Goal: Information Seeking & Learning: Check status

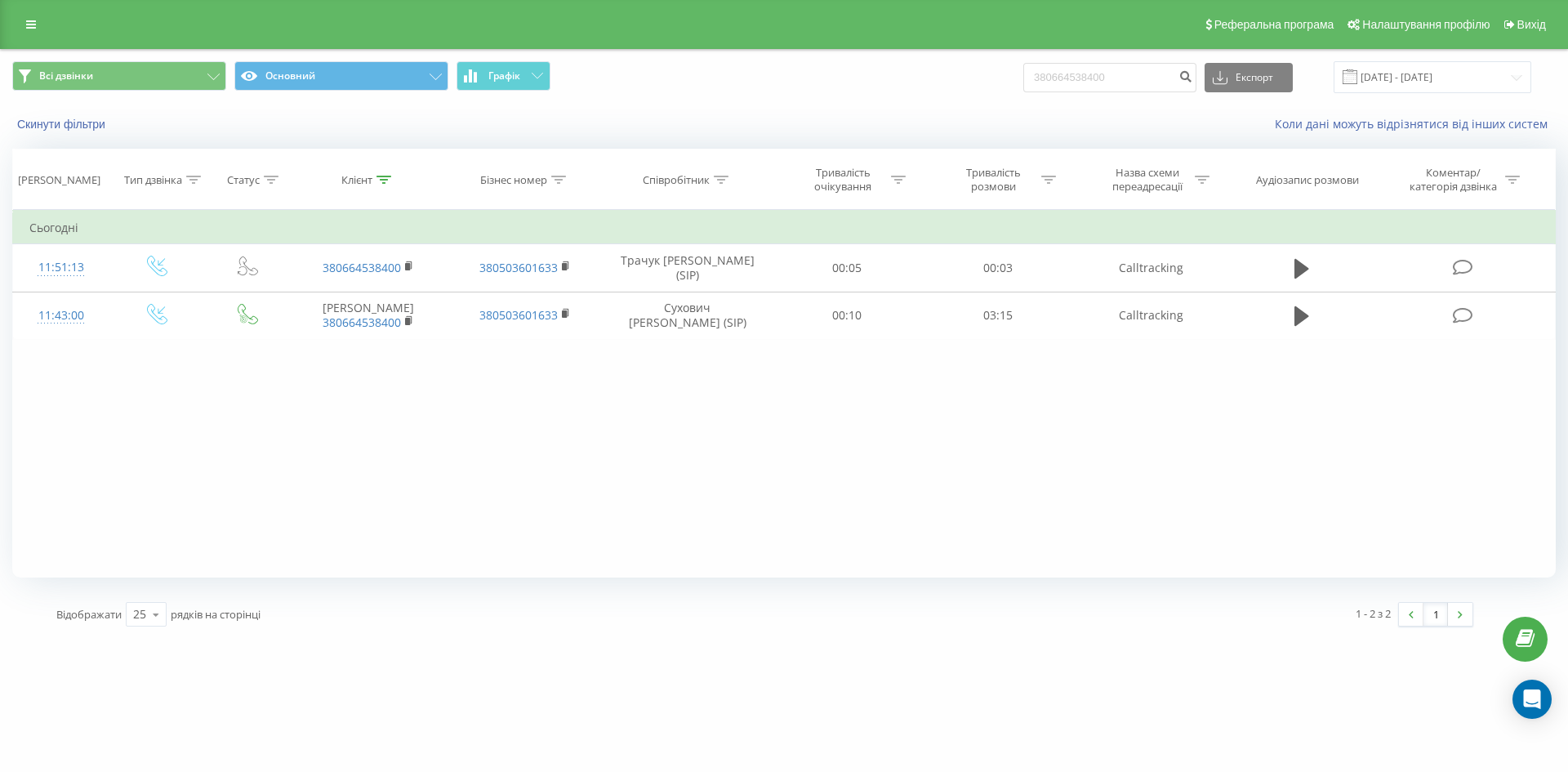
click at [29, 7] on div "Реферальна програма Налаштування профілю Вихід" at bounding box center [784, 24] width 1568 height 49
click at [20, 20] on link at bounding box center [30, 24] width 29 height 22
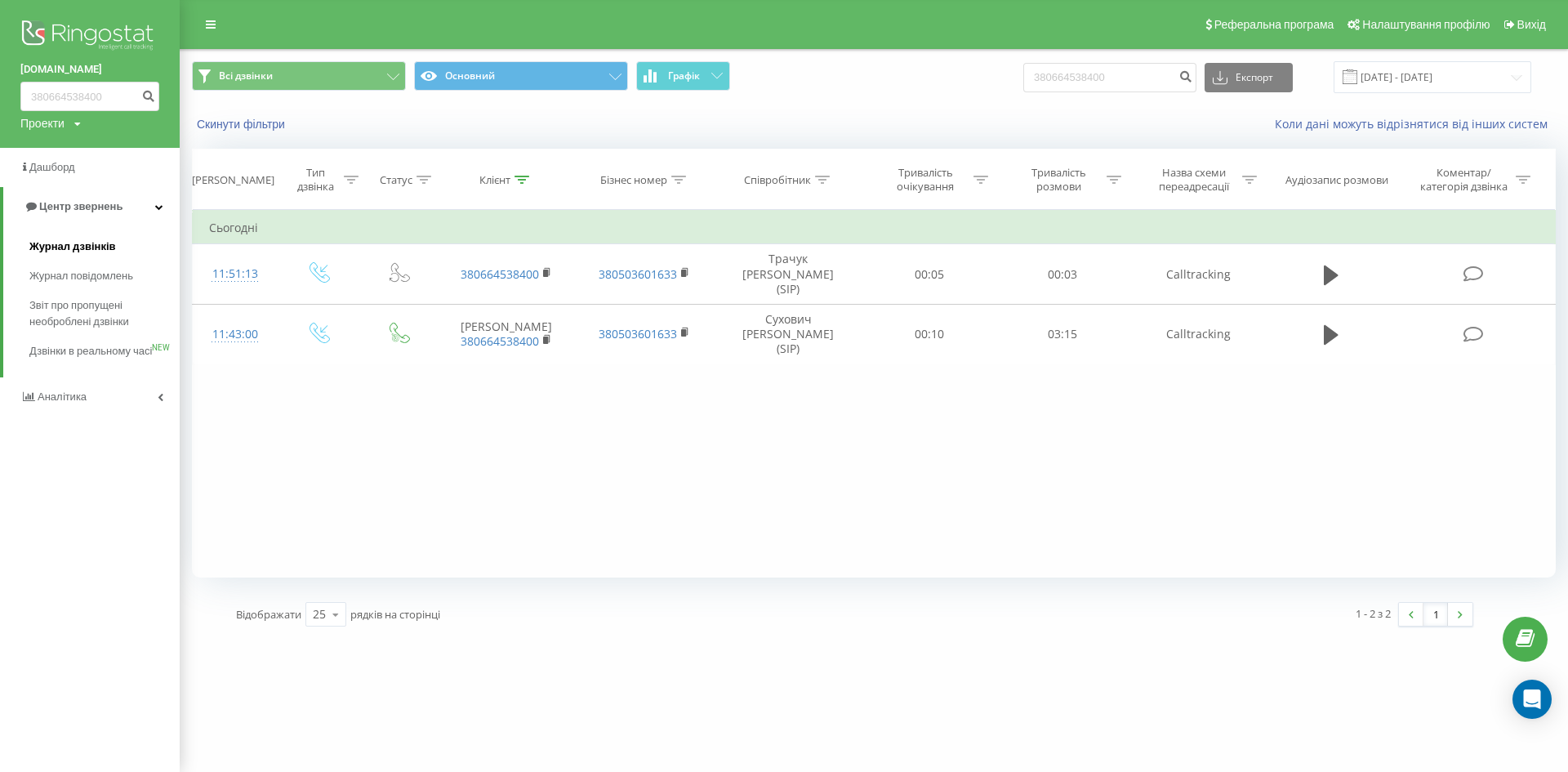
click at [96, 245] on span "Журнал дзвінків" at bounding box center [72, 246] width 87 height 16
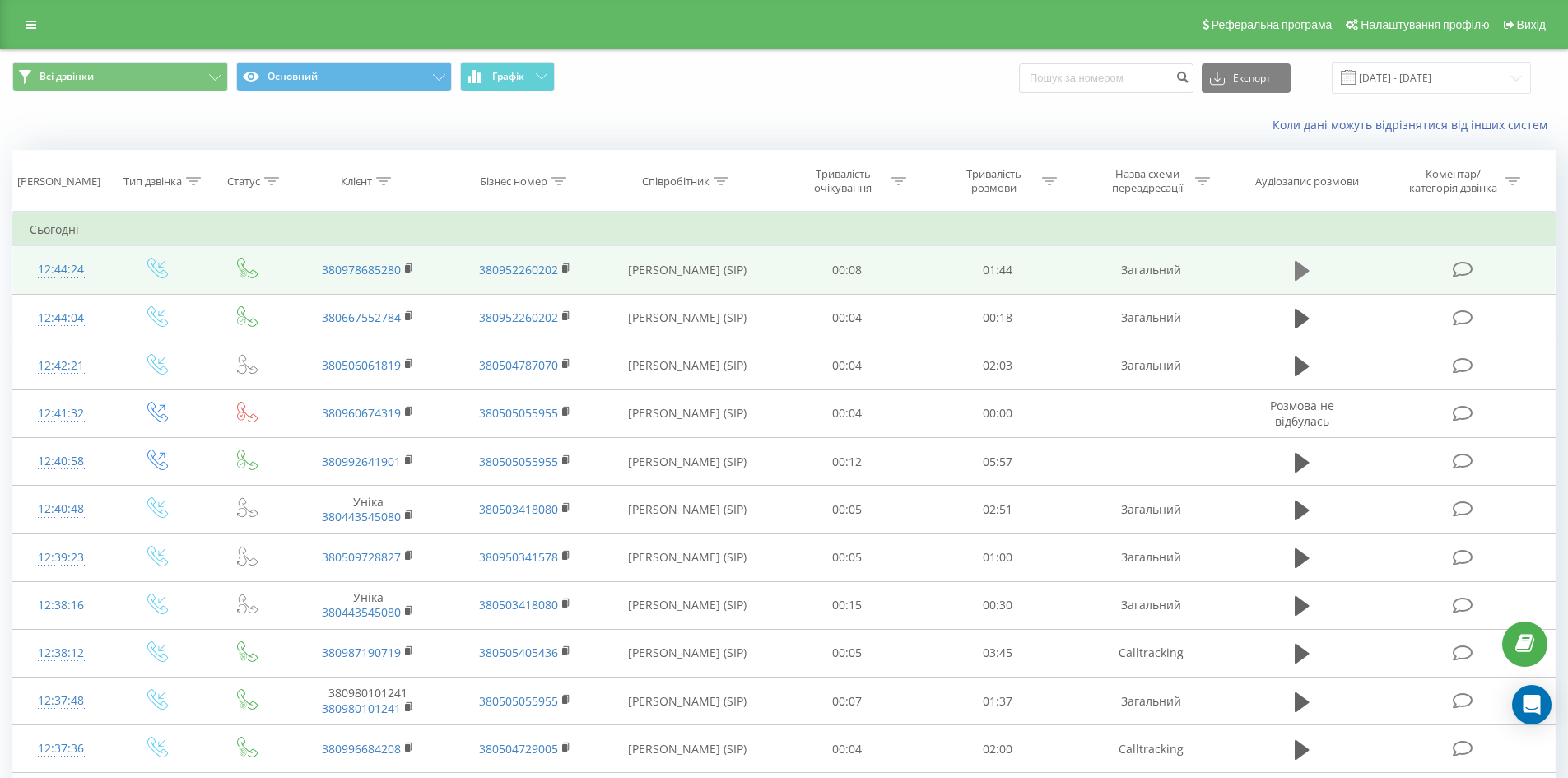
click at [1302, 274] on icon at bounding box center [1302, 270] width 15 height 20
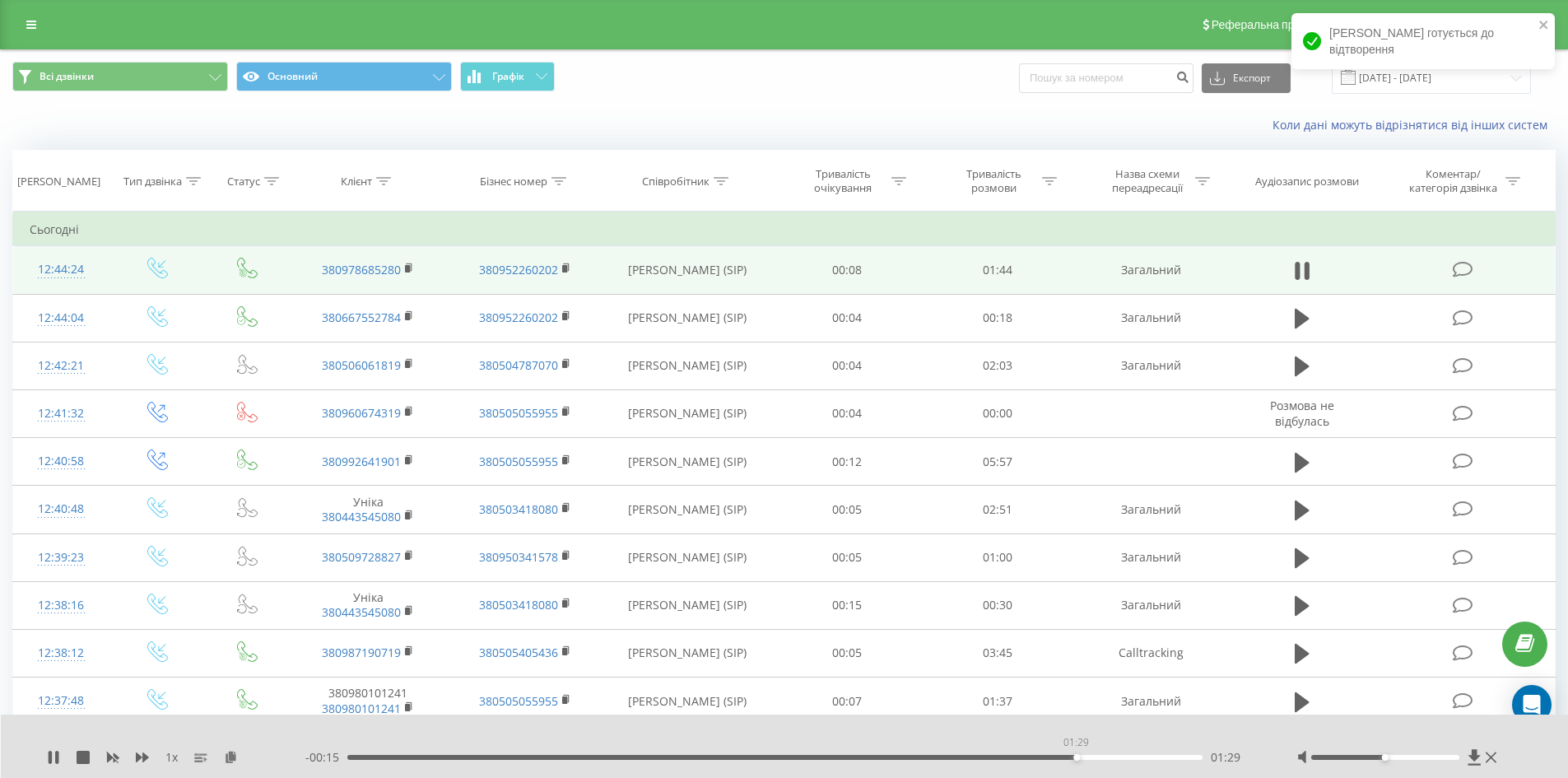
click at [1076, 754] on div "01:29" at bounding box center [776, 756] width 857 height 5
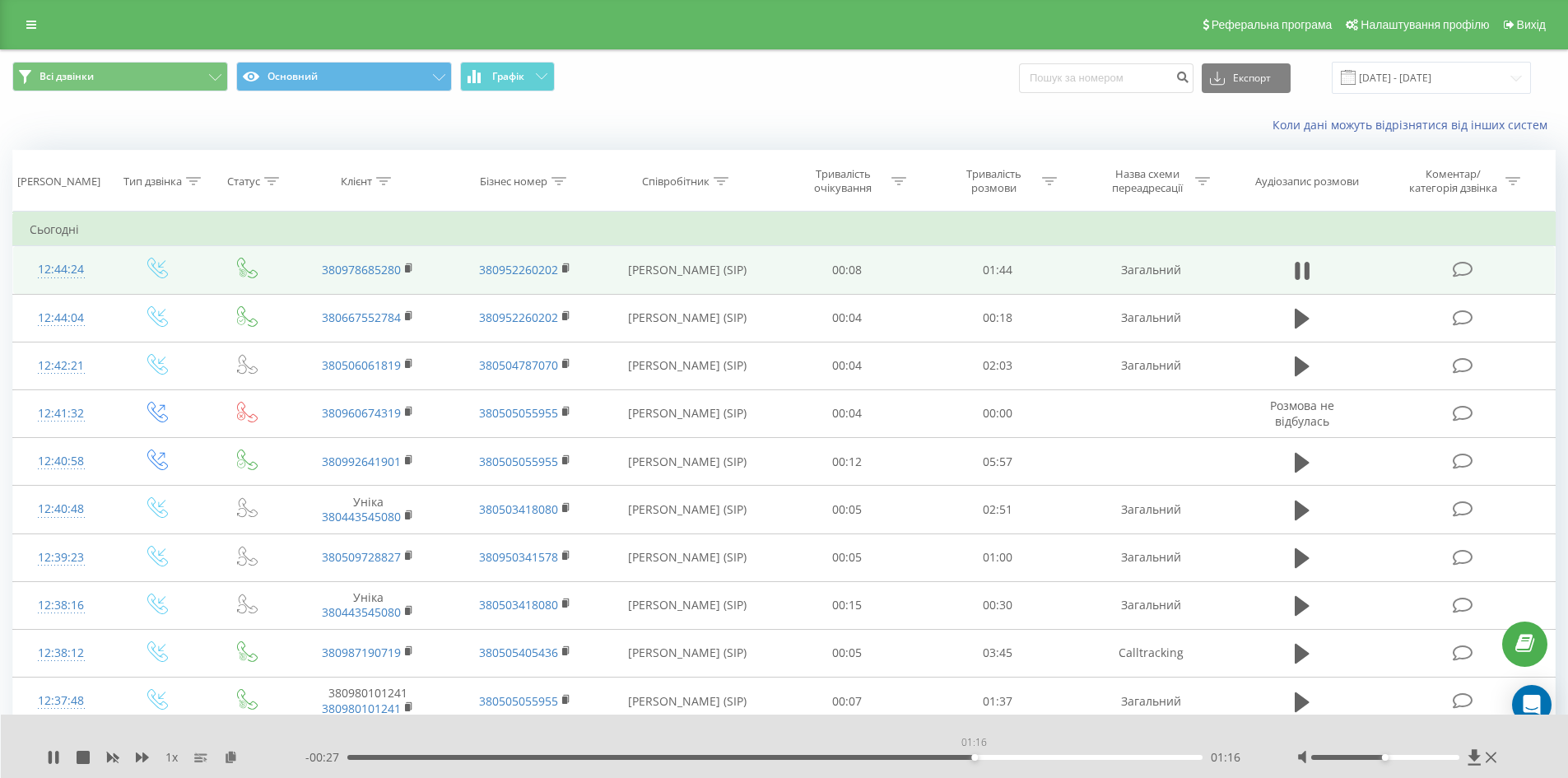
click at [974, 757] on div "01:16" at bounding box center [776, 756] width 857 height 5
click at [825, 762] on div "- 00:25 01:18 01:18" at bounding box center [780, 756] width 951 height 16
click at [791, 748] on div "1 x - 00:25 01:19 01:19" at bounding box center [785, 745] width 1568 height 63
click at [781, 759] on div "- 00:24 01:19 01:19" at bounding box center [780, 756] width 951 height 16
click at [781, 754] on div "01:20" at bounding box center [776, 756] width 857 height 5
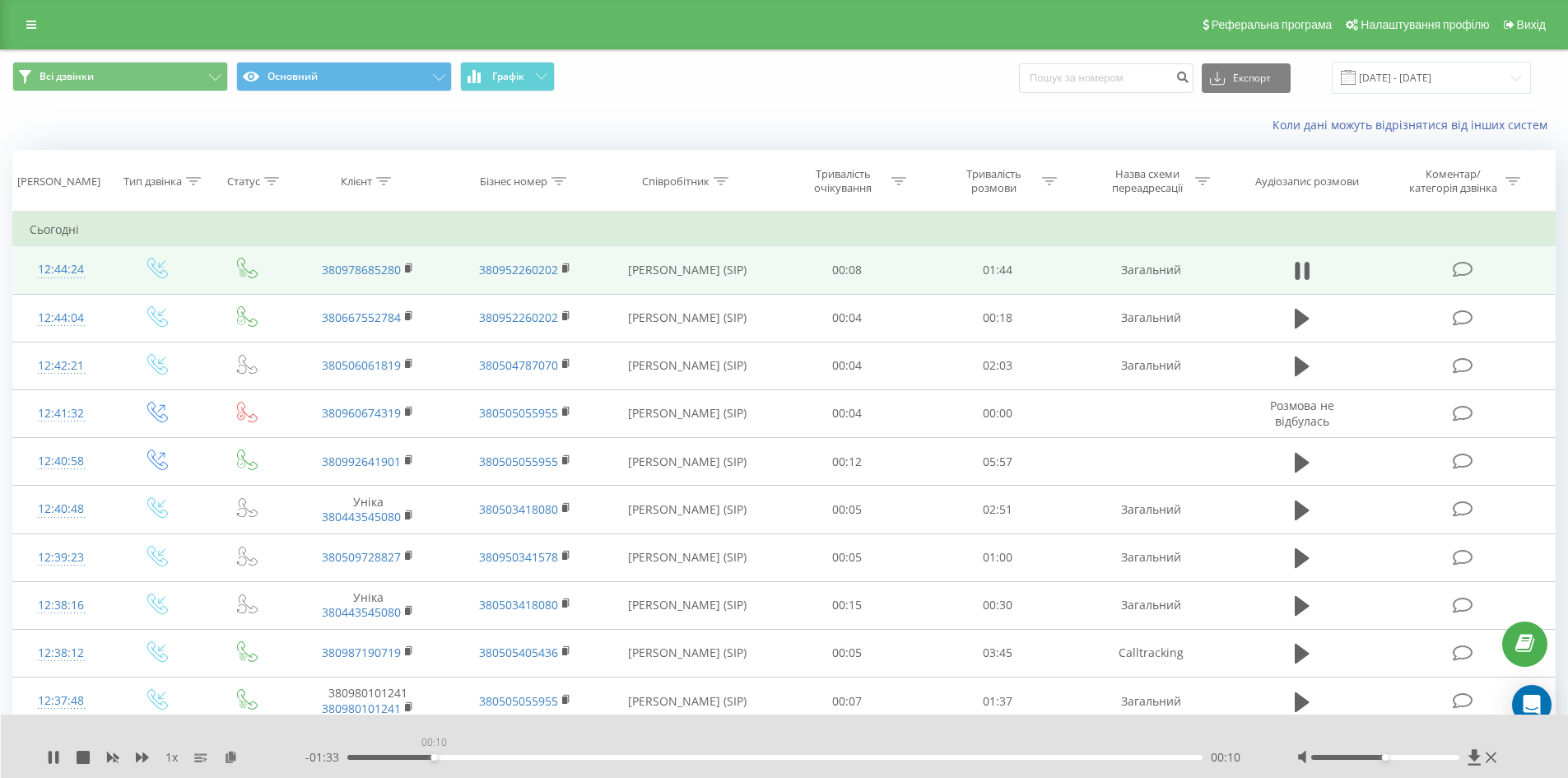
click at [433, 757] on div "00:10" at bounding box center [776, 756] width 857 height 5
click at [57, 752] on icon at bounding box center [57, 757] width 3 height 13
